Goal: Find specific page/section: Find specific page/section

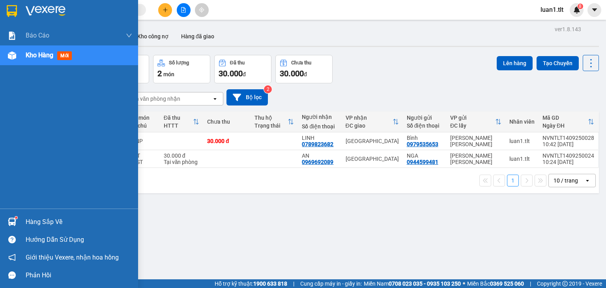
click at [3, 8] on div at bounding box center [69, 13] width 138 height 26
click at [6, 3] on div at bounding box center [69, 13] width 138 height 26
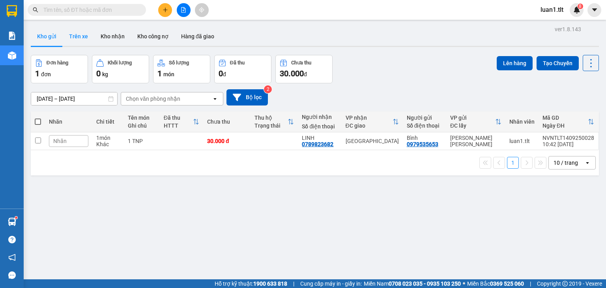
click at [69, 36] on button "Trên xe" at bounding box center [79, 36] width 32 height 19
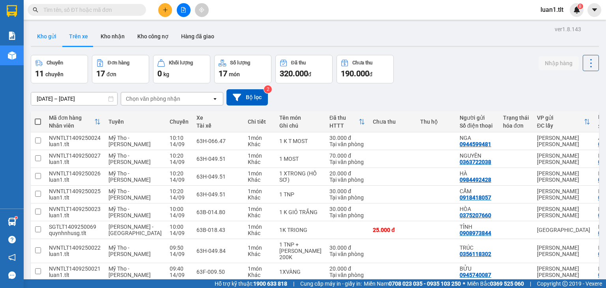
click at [50, 36] on button "Kho gửi" at bounding box center [47, 36] width 32 height 19
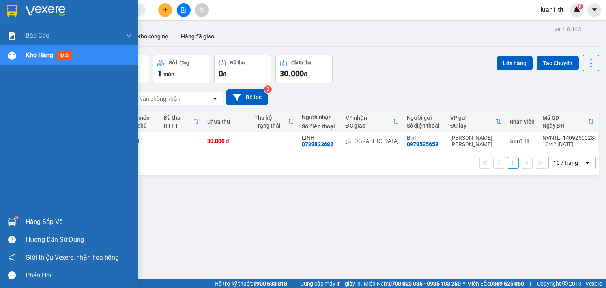
click at [5, 2] on div at bounding box center [69, 13] width 138 height 26
click at [8, 14] on img at bounding box center [12, 11] width 10 height 12
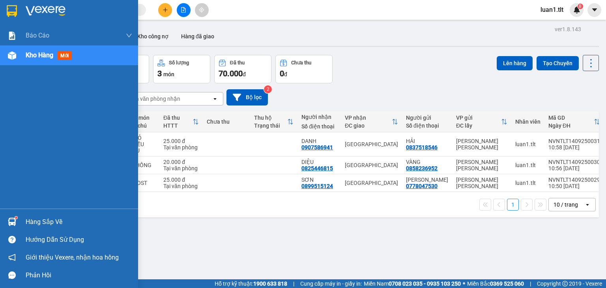
click at [19, 220] on div at bounding box center [12, 222] width 14 height 14
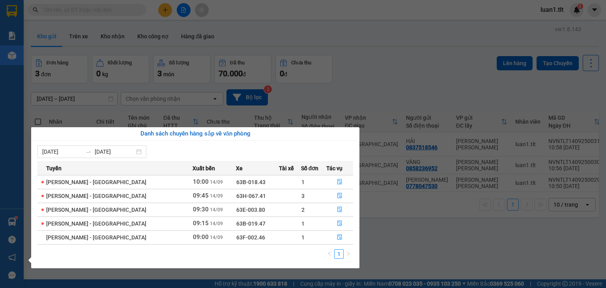
click at [426, 236] on section "Kết quả [PERSON_NAME] ( 18 ) Bộ lọc Ngày tạo [PERSON_NAME] nhất Mã ĐH Trạng thá…" at bounding box center [303, 144] width 606 height 288
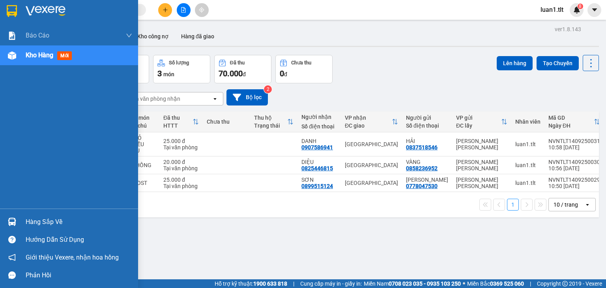
click at [39, 10] on img at bounding box center [46, 11] width 40 height 12
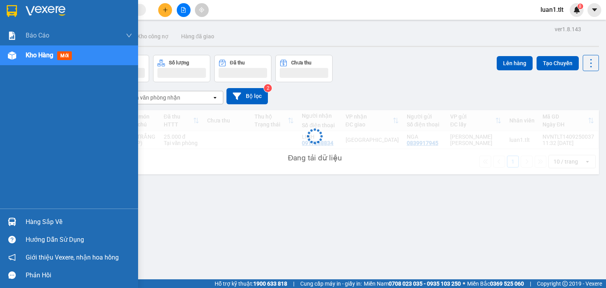
click at [19, 218] on div "Hàng sắp về" at bounding box center [69, 222] width 138 height 18
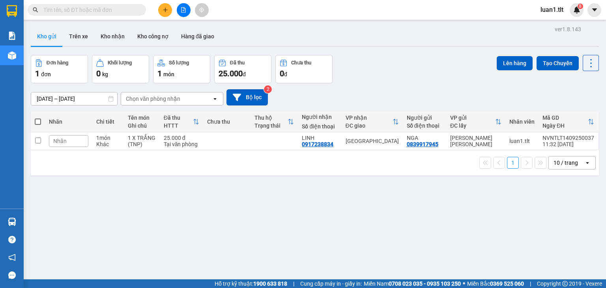
click at [400, 249] on section "Kết quả [PERSON_NAME] ( 18 ) Bộ lọc Ngày tạo [PERSON_NAME] nhất Mã ĐH Trạng thá…" at bounding box center [303, 144] width 606 height 288
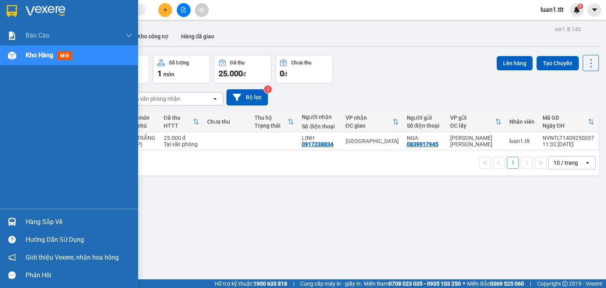
click at [13, 223] on img at bounding box center [12, 222] width 8 height 8
